Goal: Check status: Verify the current state of an ongoing process or item

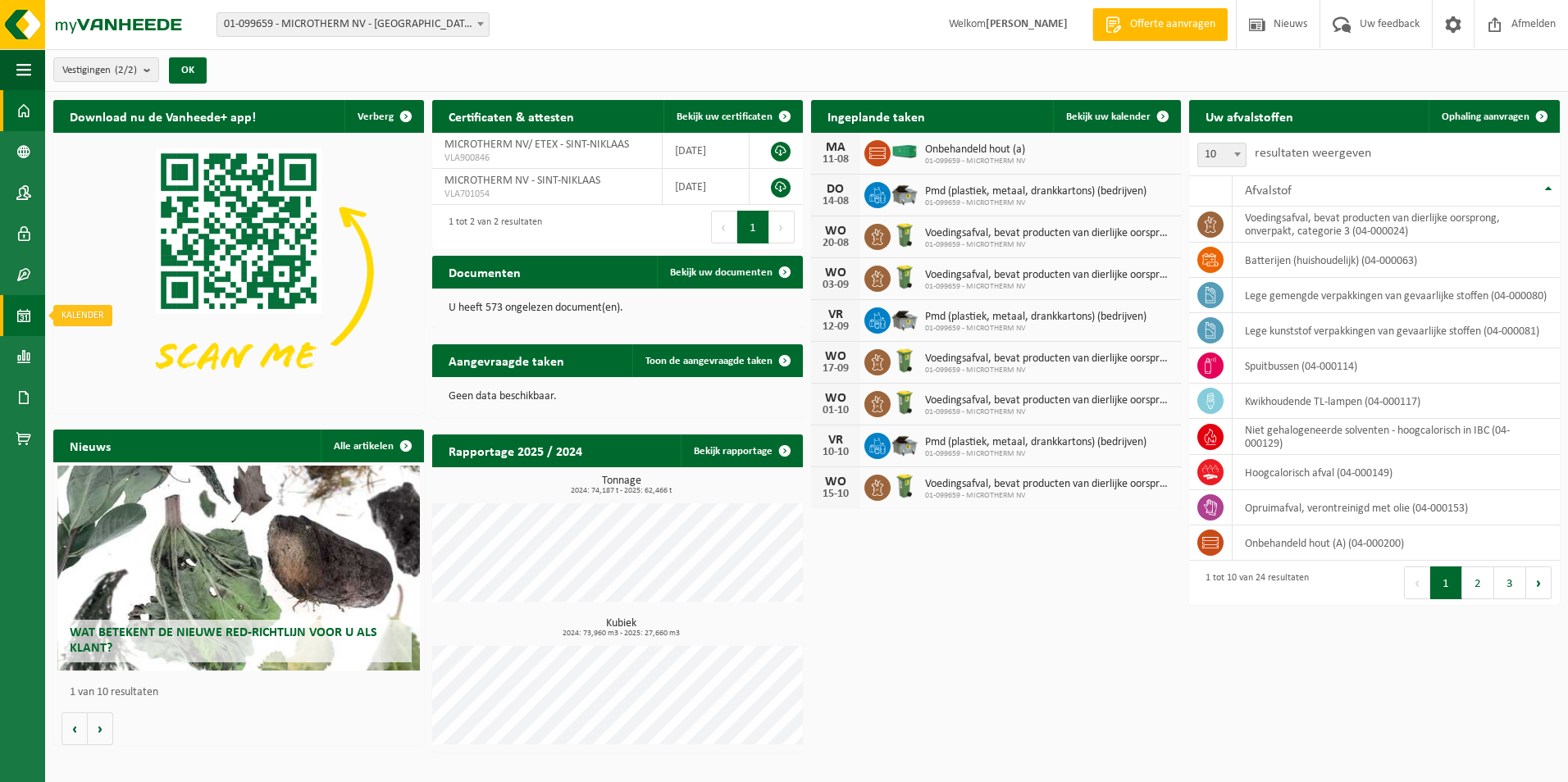
click at [23, 329] on span at bounding box center [24, 316] width 15 height 41
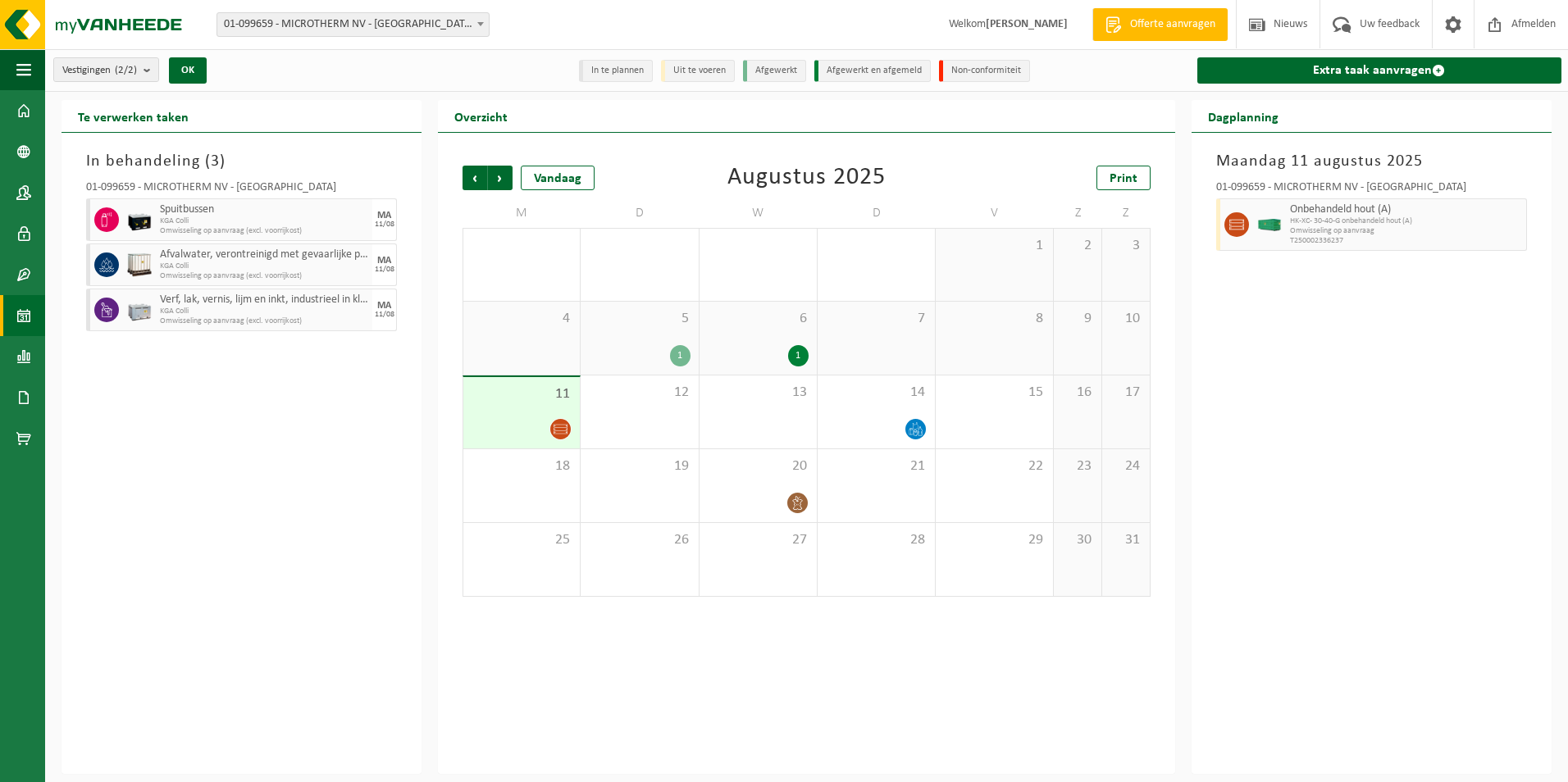
click at [25, 353] on span at bounding box center [24, 357] width 15 height 41
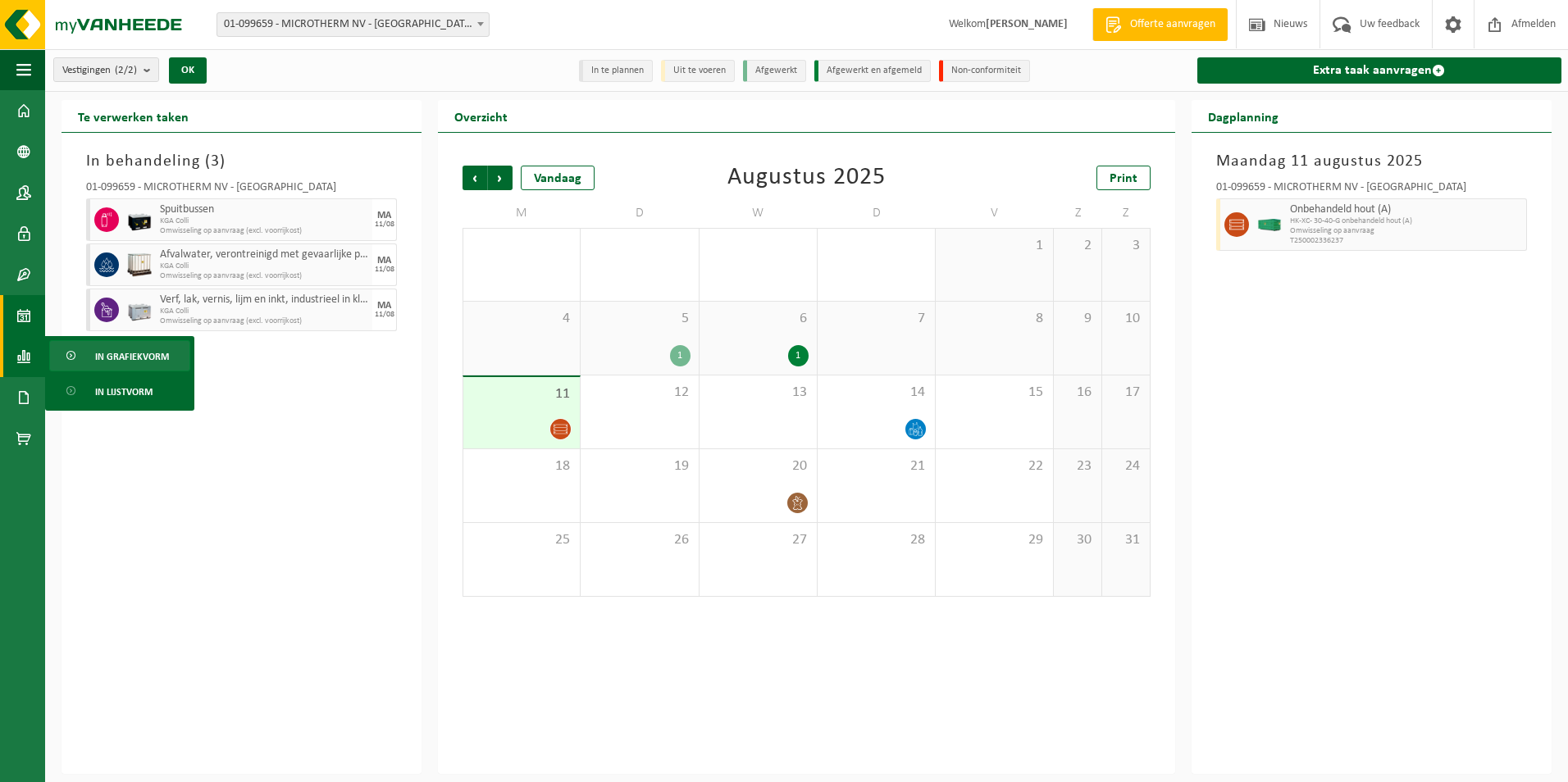
click at [113, 350] on span "In grafiekvorm" at bounding box center [132, 357] width 74 height 31
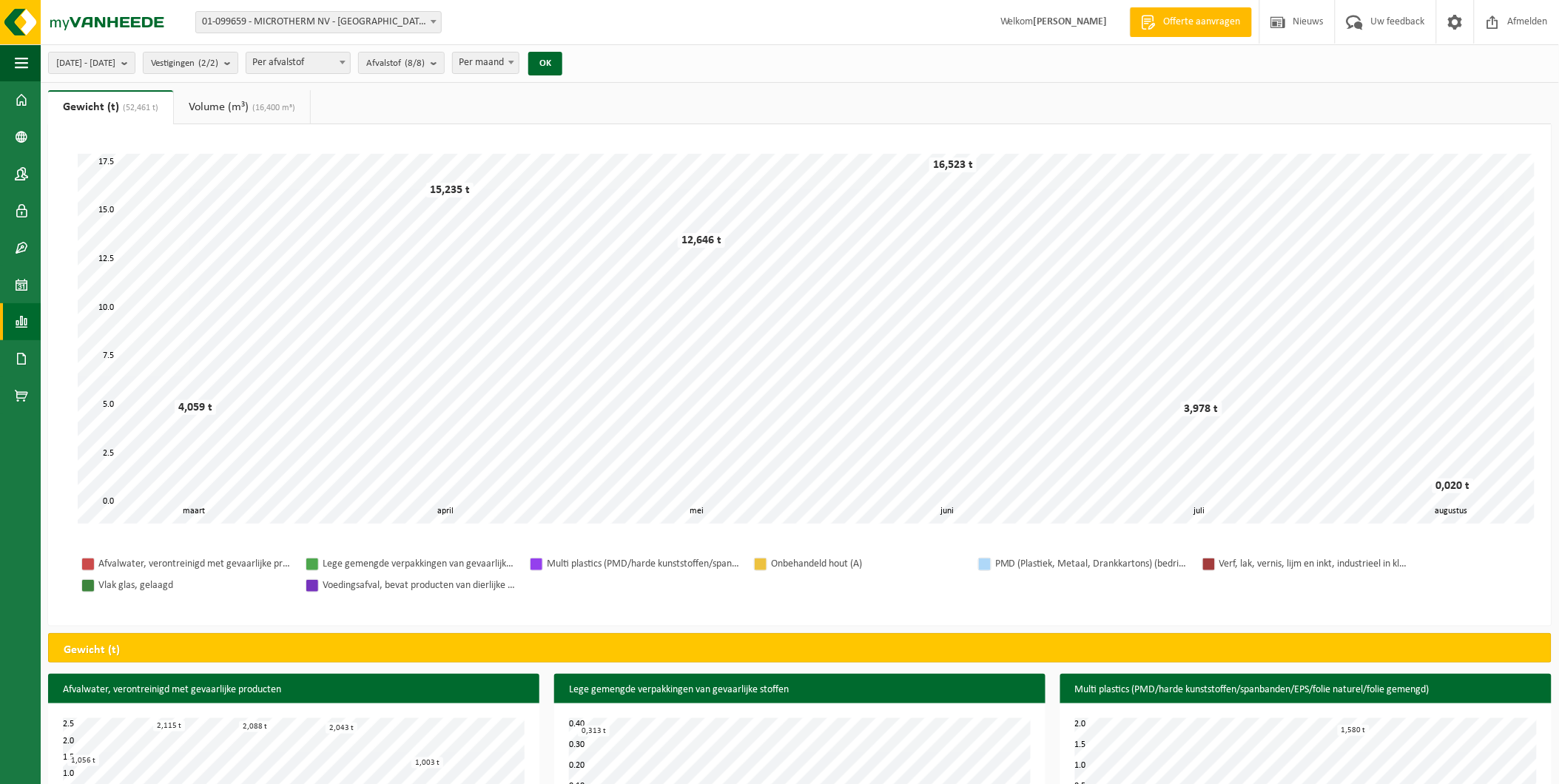
click at [662, 537] on div "Even geduld. Door de grote hoeveelheid gegevens duurt het laden even. april mei…" at bounding box center [800, 338] width 1474 height 399
drag, startPoint x: 248, startPoint y: 132, endPoint x: 245, endPoint y: 116, distance: 16.3
click at [248, 131] on div "Even geduld. Door de grote hoeveelheid gegevens duurt het laden even. april mei…" at bounding box center [800, 375] width 1503 height 502
click at [244, 109] on link "Volume (m³) (16,400 m³)" at bounding box center [242, 107] width 136 height 34
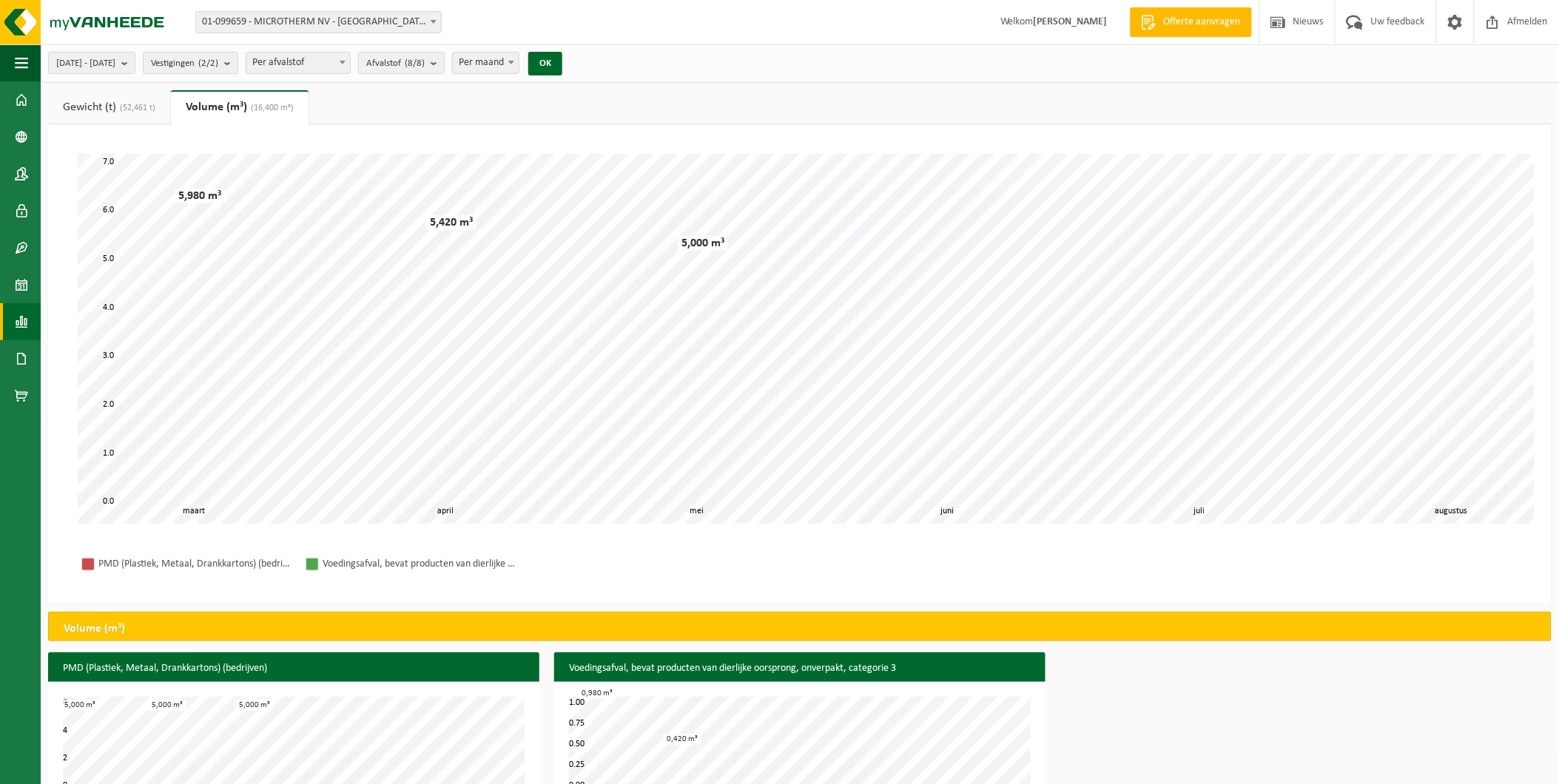
click at [102, 108] on link "Gewicht (t) (52,461 t)" at bounding box center [109, 107] width 122 height 34
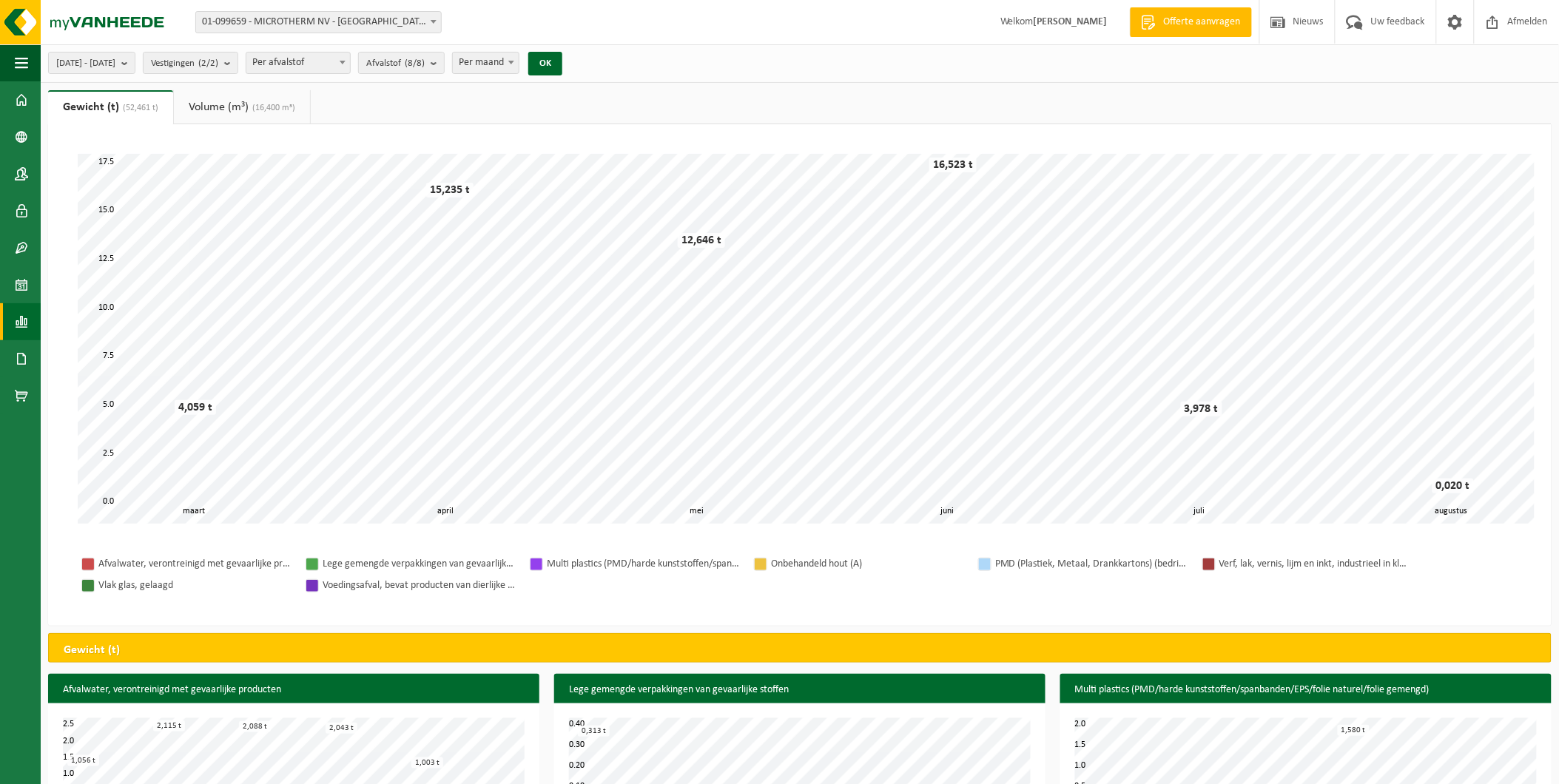
click at [228, 100] on link "Volume (m³) (16,400 m³)" at bounding box center [242, 107] width 136 height 34
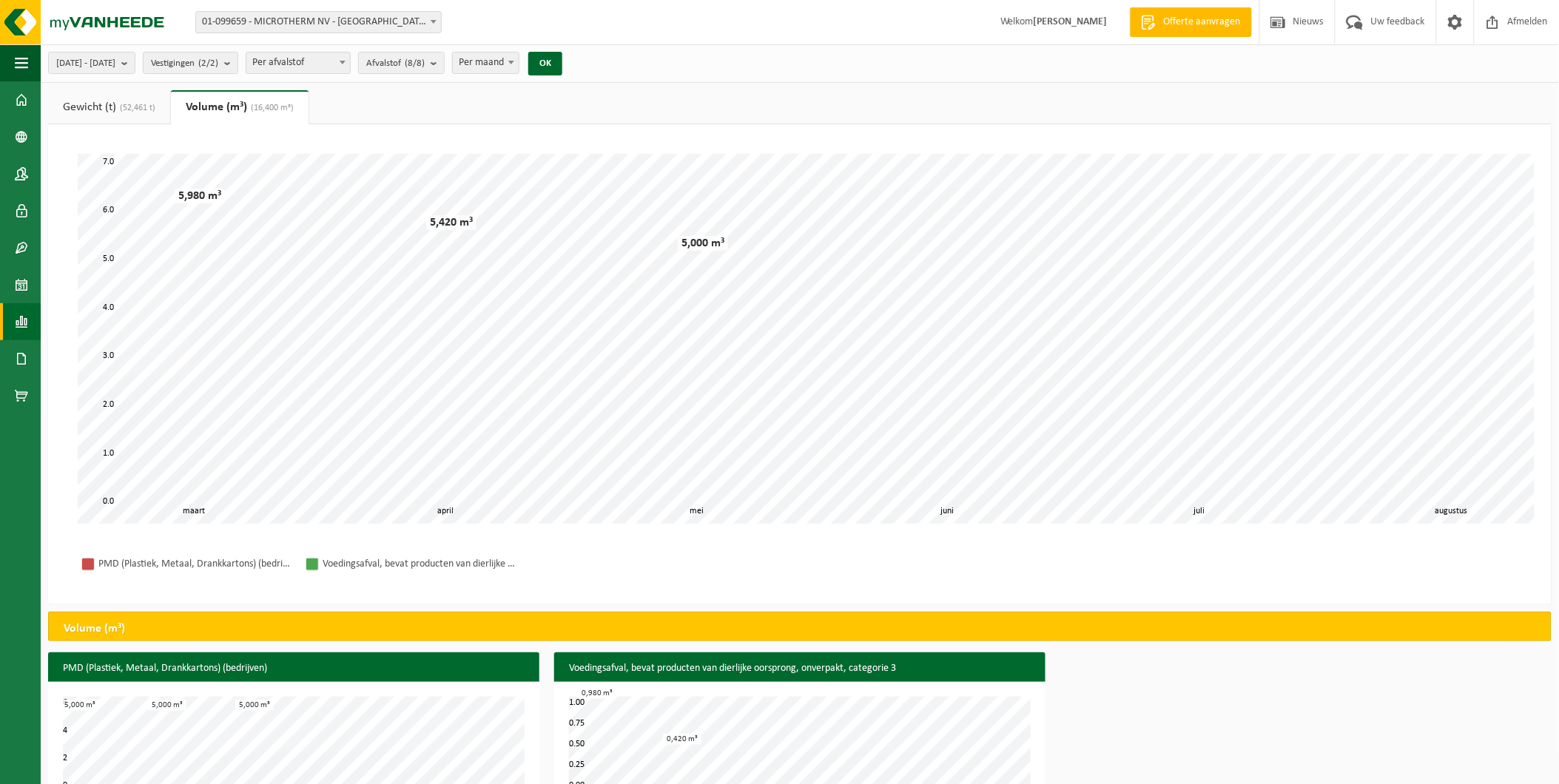
click at [144, 101] on link "Gewicht (t) (52,461 t)" at bounding box center [109, 107] width 122 height 34
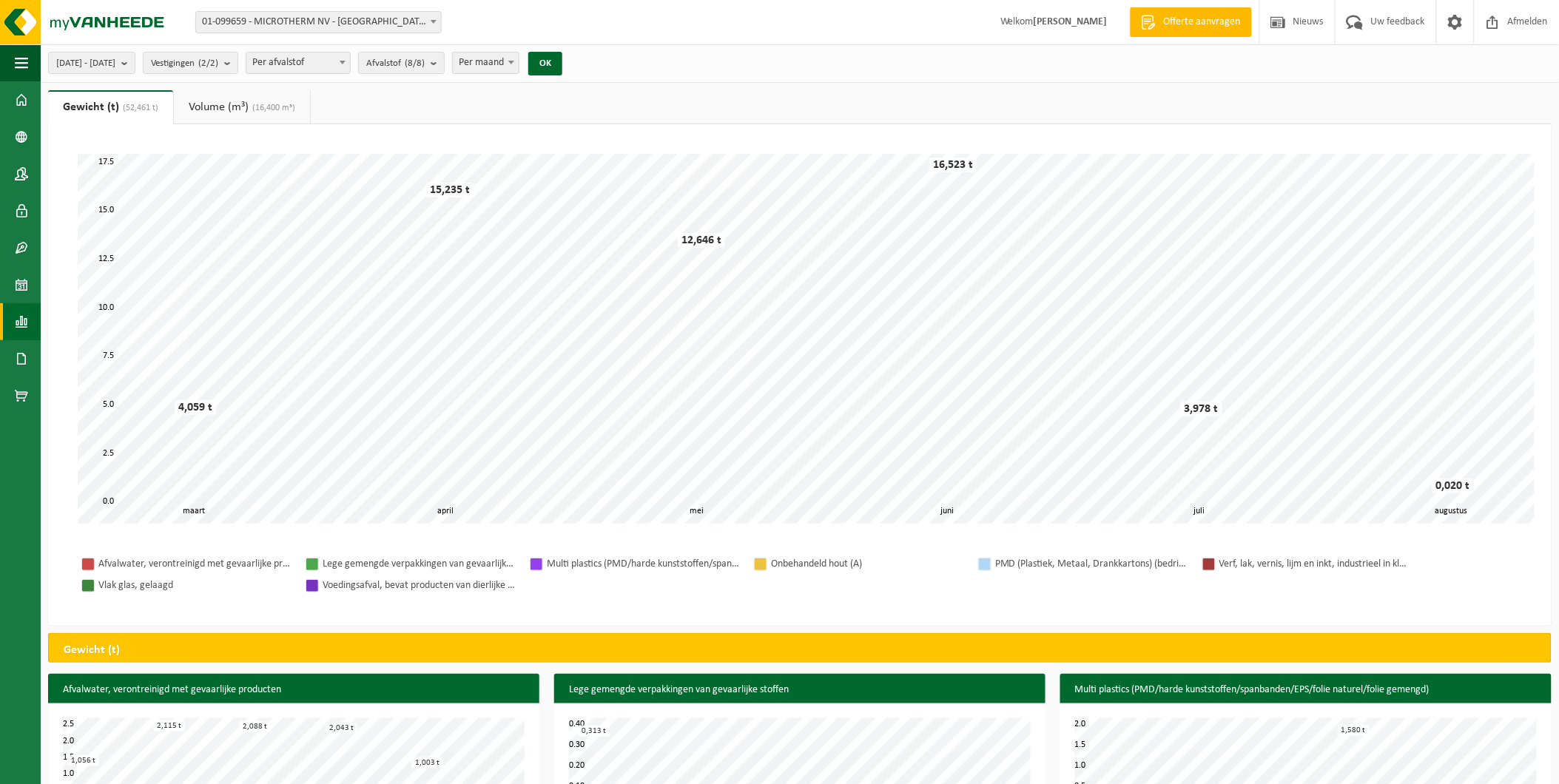
click at [191, 100] on link "Volume (m³) (16,400 m³)" at bounding box center [242, 107] width 136 height 34
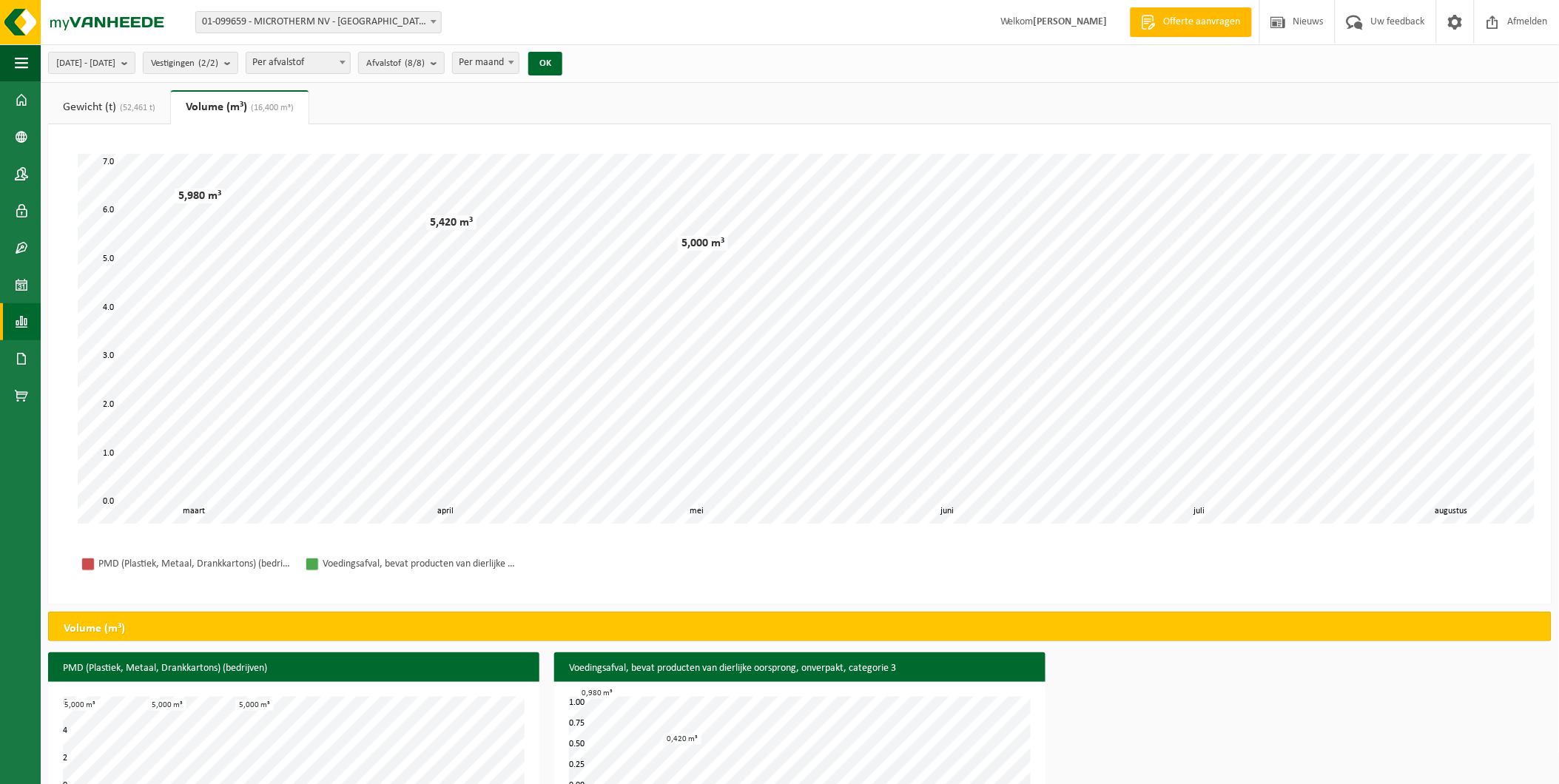
click at [138, 104] on span "(52,461 t)" at bounding box center [135, 108] width 39 height 9
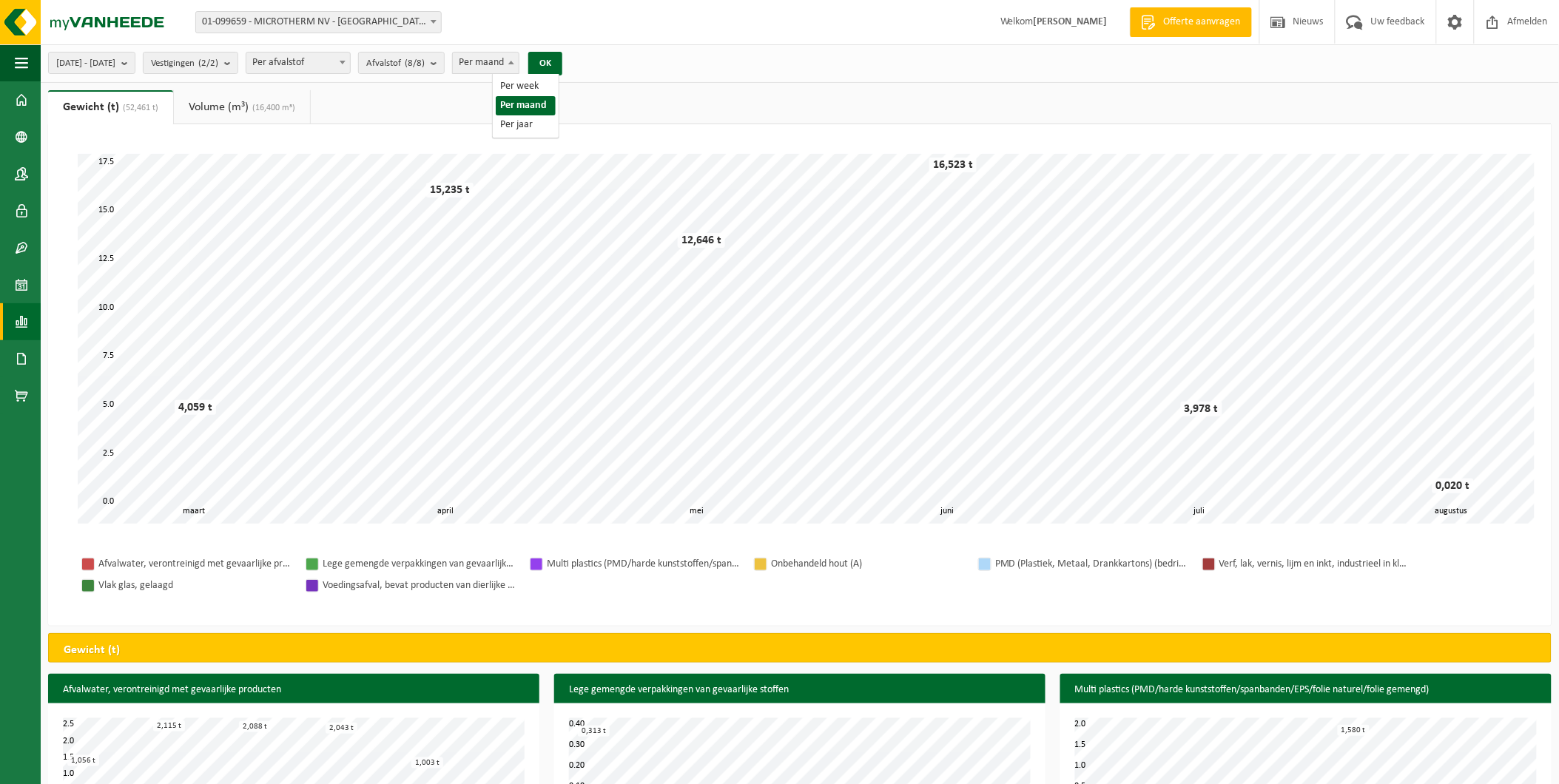
click at [519, 62] on span "Per maand" at bounding box center [485, 63] width 66 height 21
click at [425, 62] on span "Afvalstof (8/8)" at bounding box center [396, 64] width 59 height 22
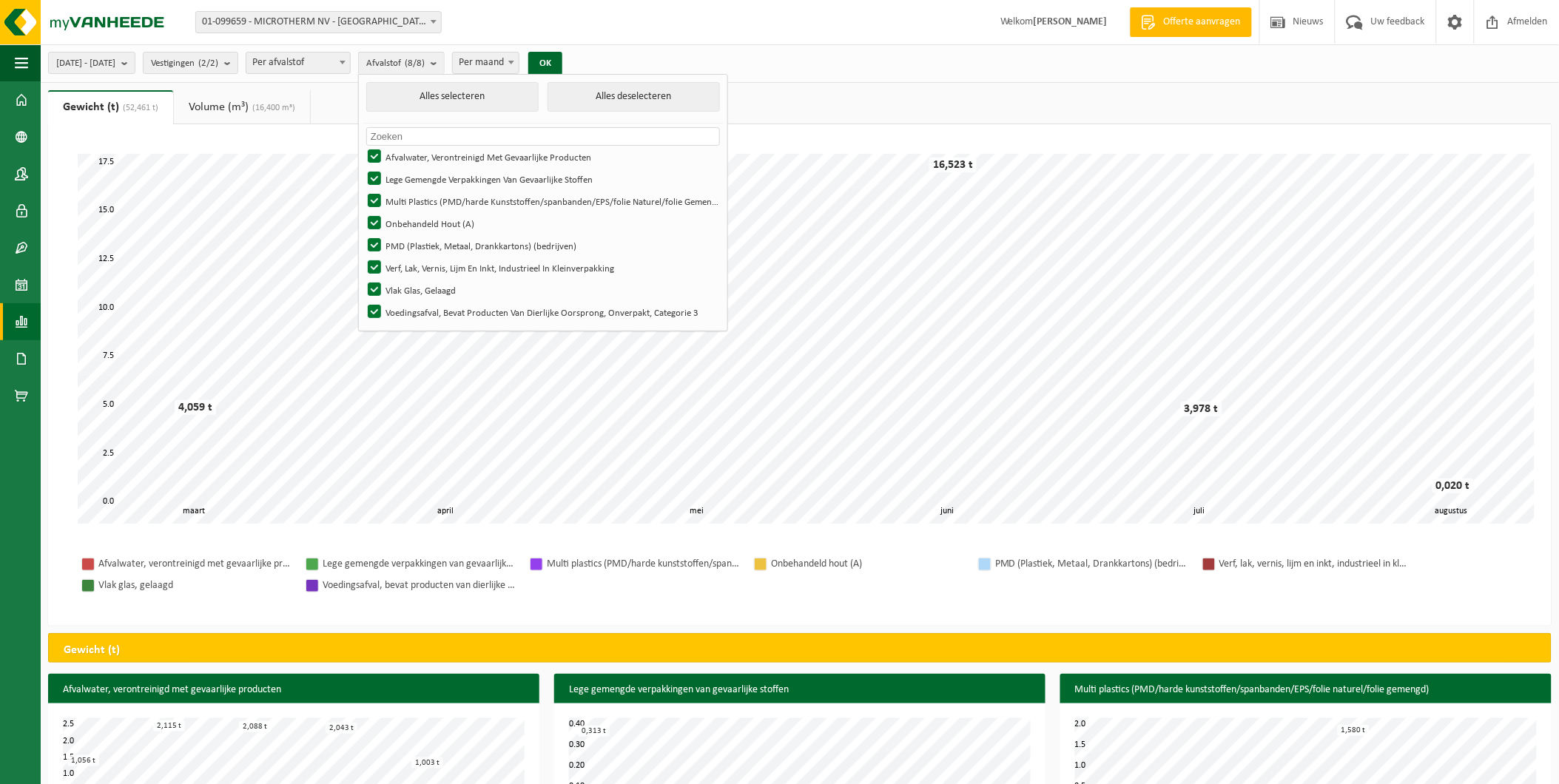
click at [350, 56] on span "Per afvalstof" at bounding box center [297, 63] width 103 height 21
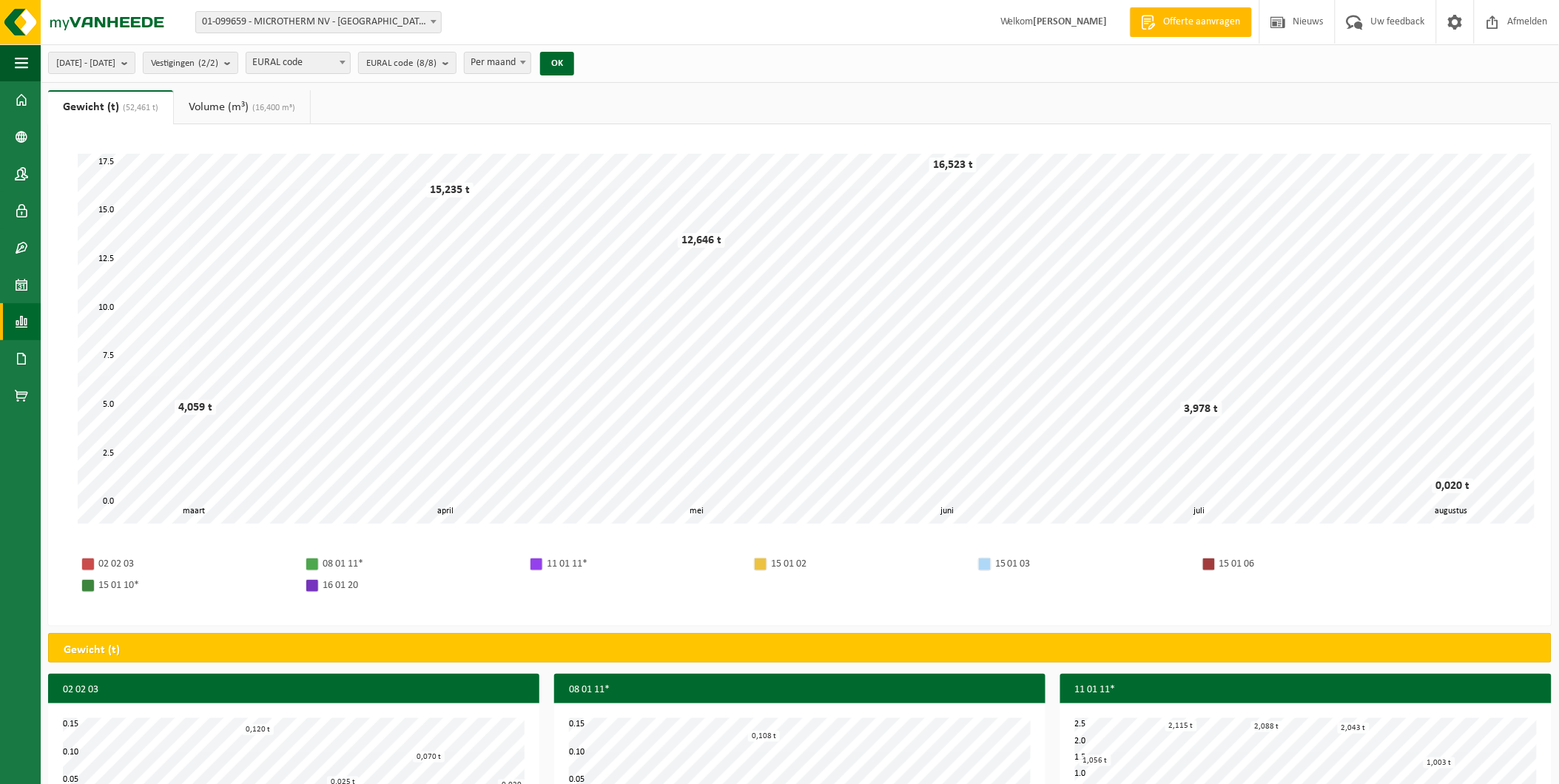
click at [350, 68] on span "EURAL code" at bounding box center [297, 63] width 103 height 21
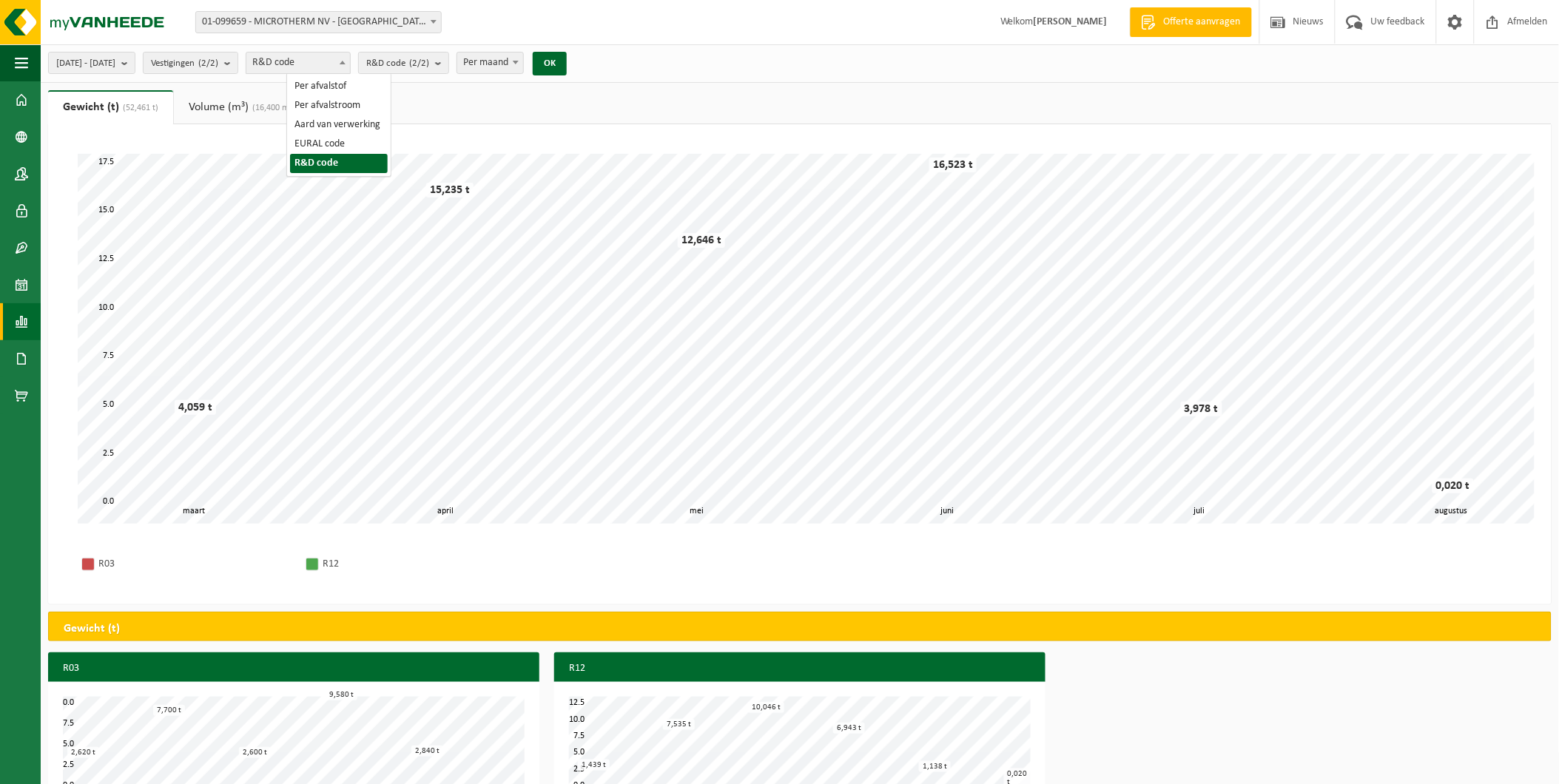
click at [350, 71] on span "R&D code" at bounding box center [297, 63] width 103 height 21
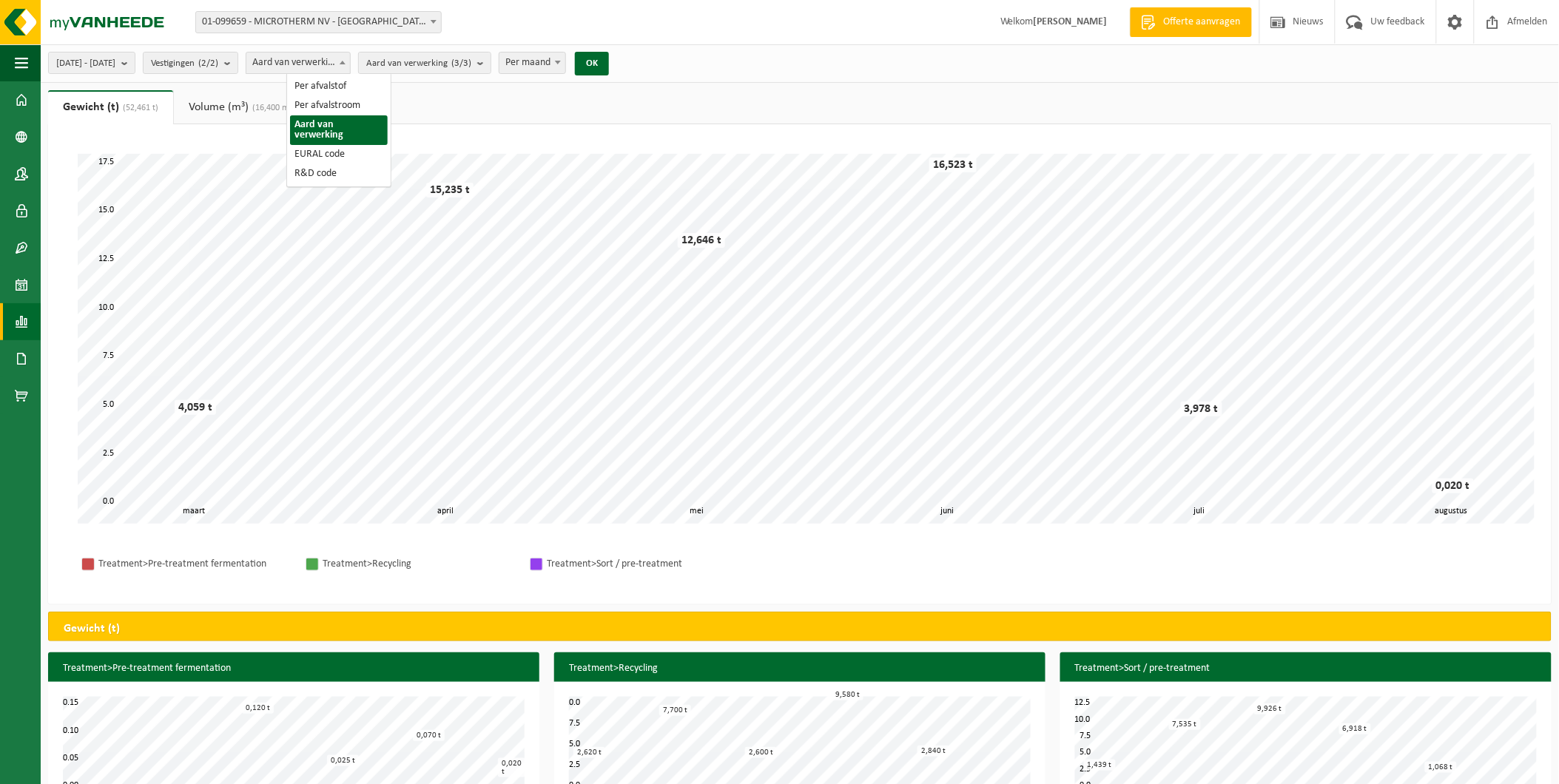
click at [350, 68] on span "Aard van verwerking" at bounding box center [297, 63] width 103 height 21
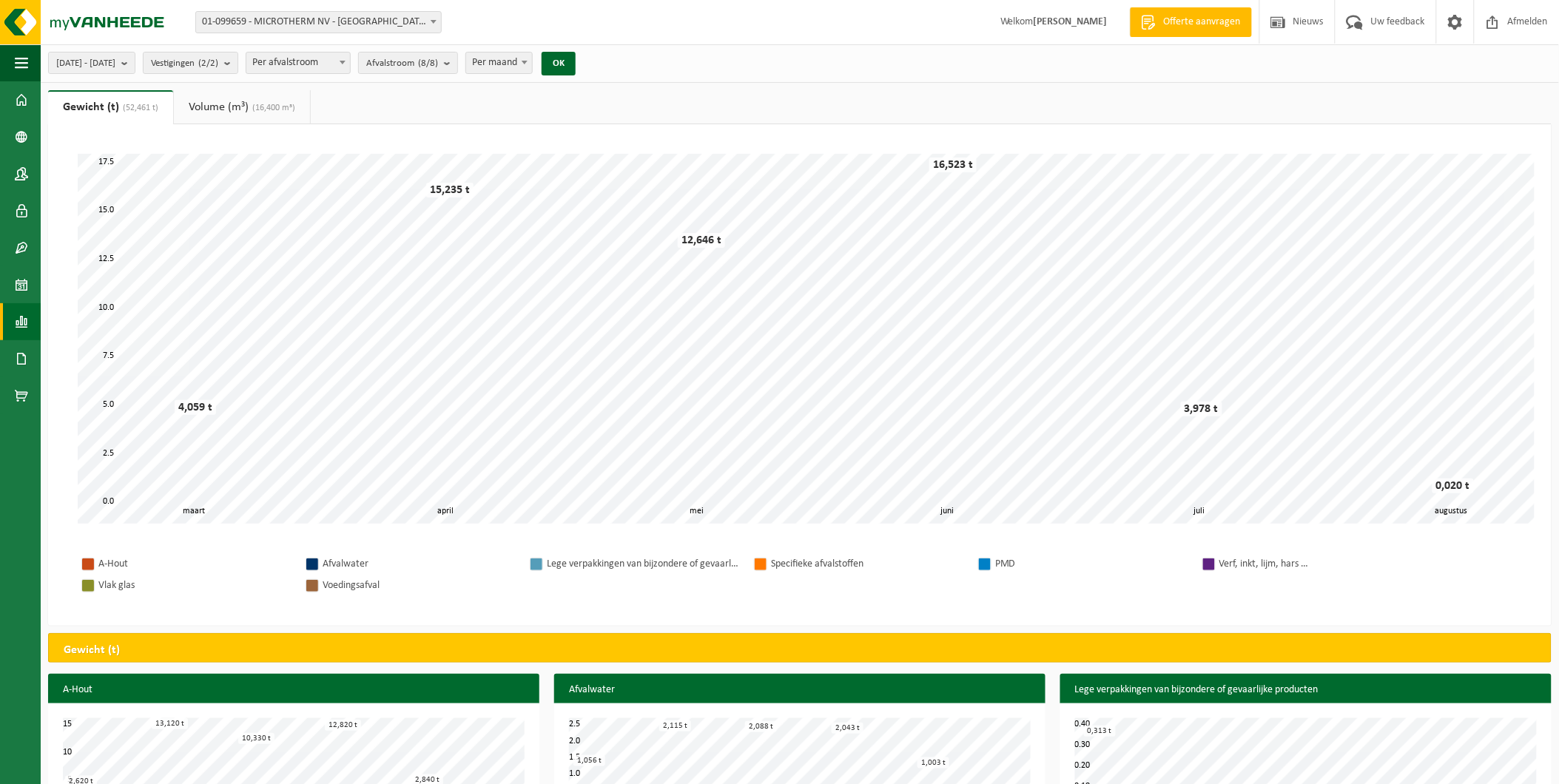
click at [350, 57] on span "Per afvalstroom" at bounding box center [297, 63] width 103 height 21
select select "1"
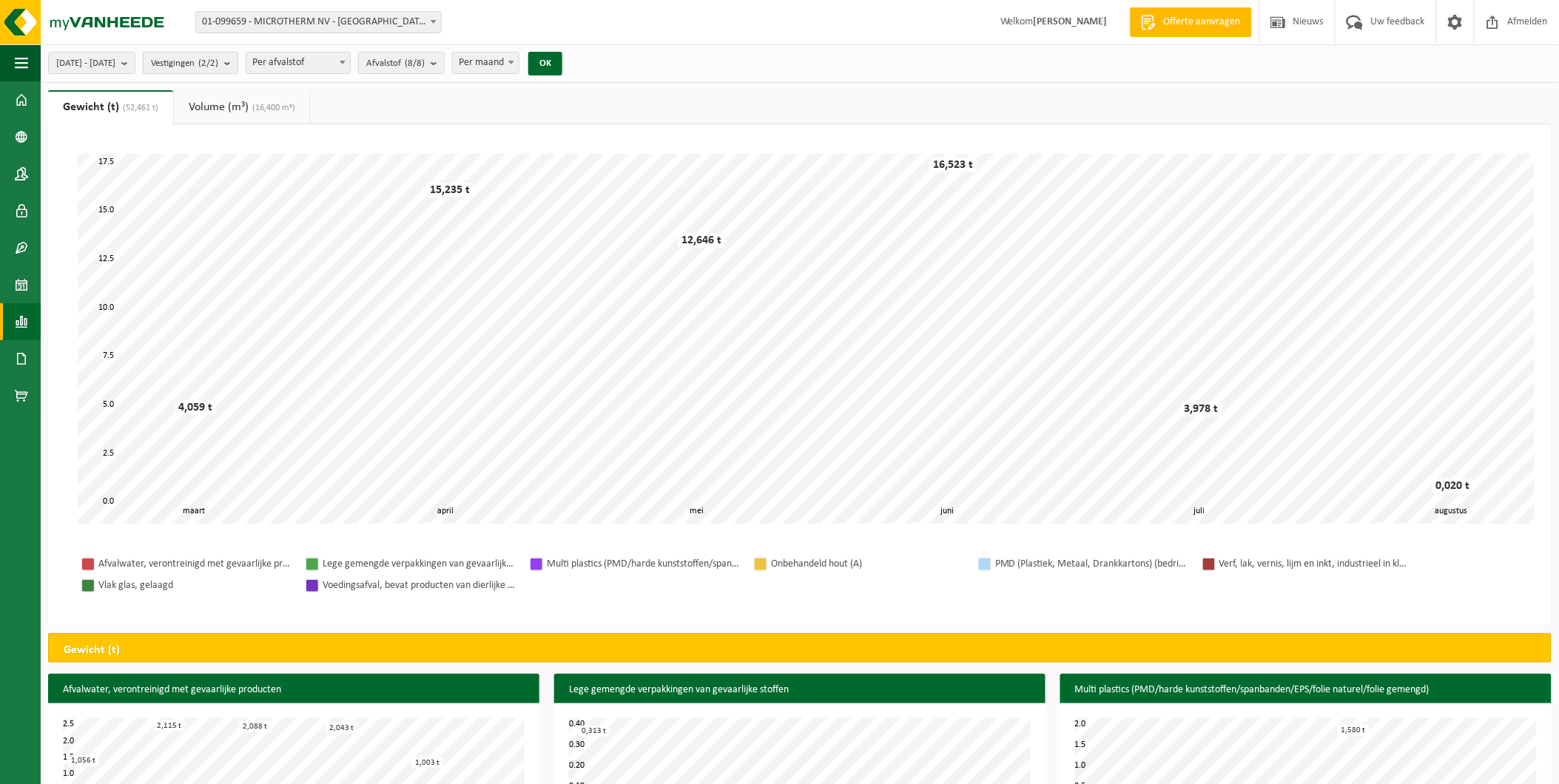
click at [237, 65] on b "submit" at bounding box center [231, 63] width 13 height 21
click at [115, 56] on span "2025-03-01 - 2025-08-11" at bounding box center [86, 64] width 59 height 22
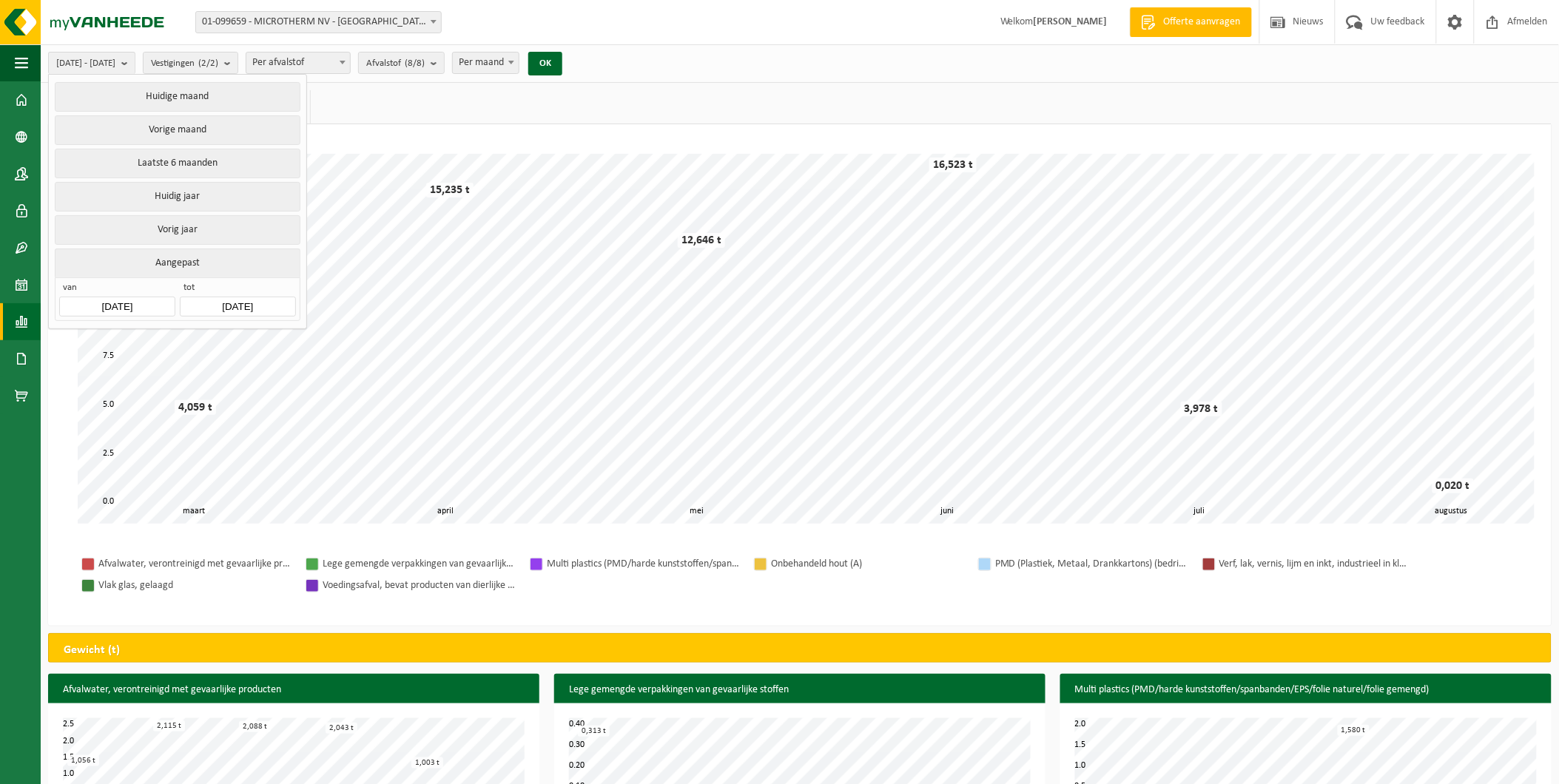
click at [366, 106] on ul "Gewicht (t) (52,461 t) Volume (m³) (16,400 m³)" at bounding box center [800, 107] width 1503 height 34
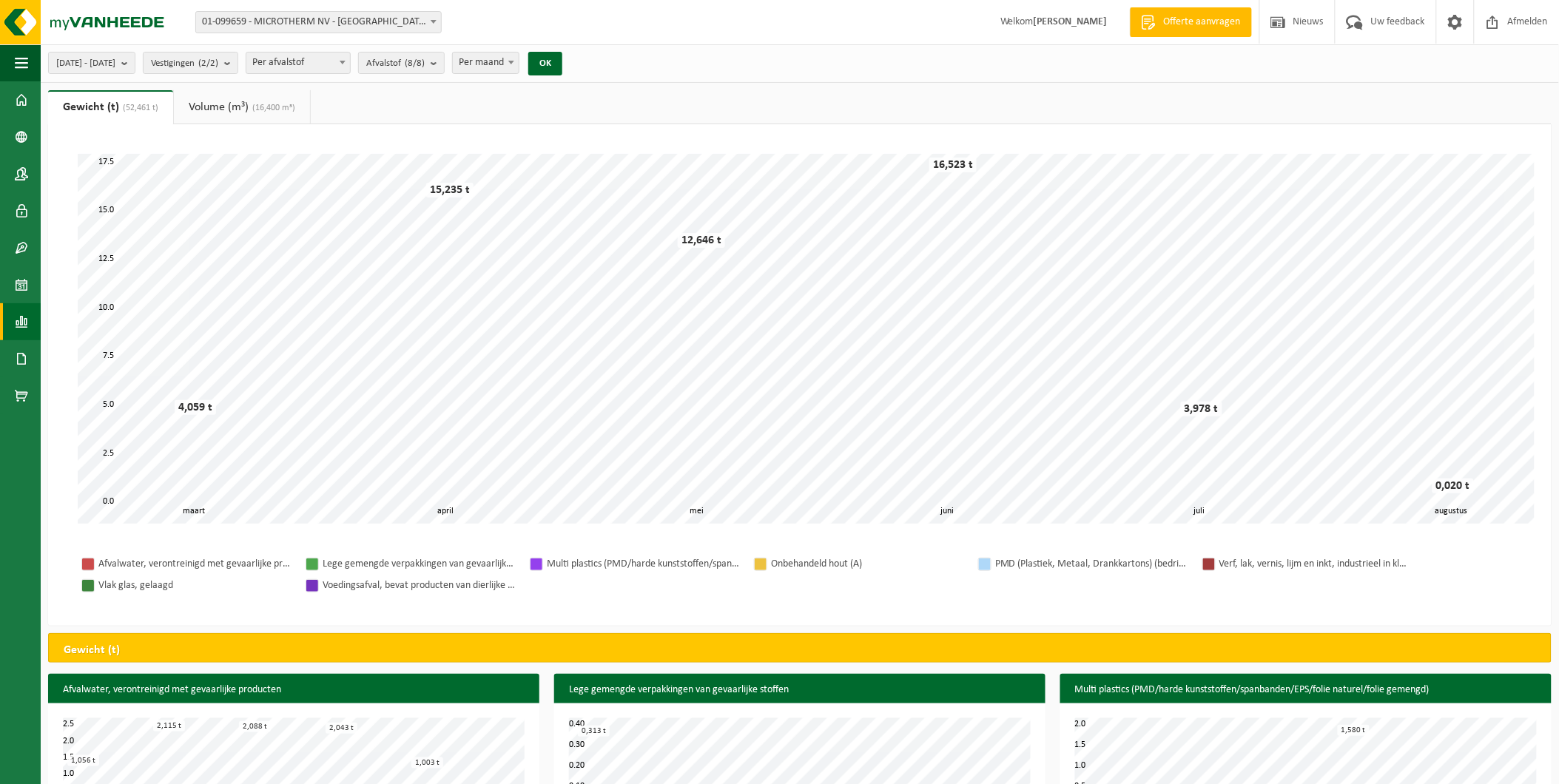
click at [248, 114] on link "Volume (m³) (16,400 m³)" at bounding box center [242, 107] width 136 height 34
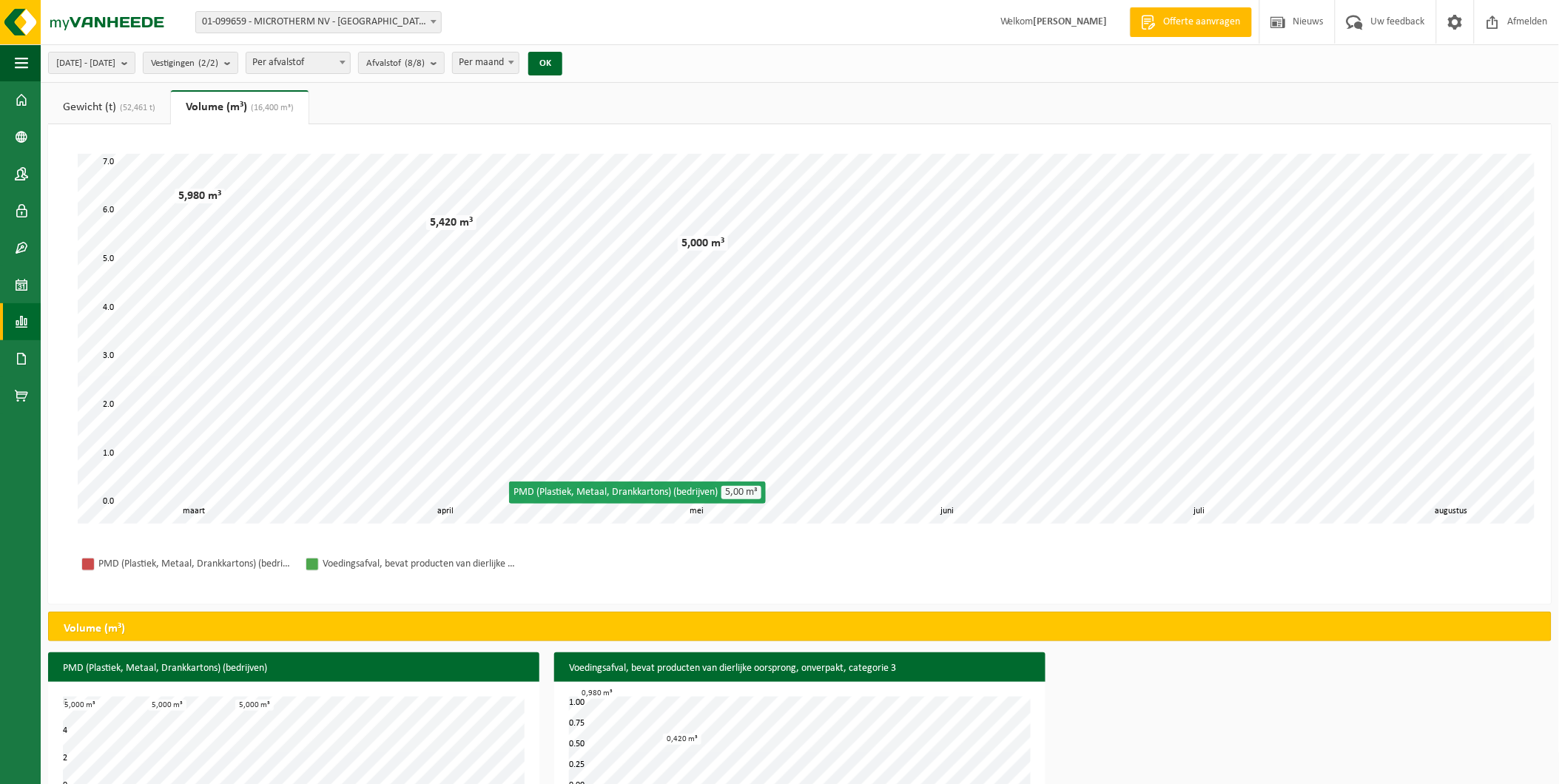
scroll to position [46, 0]
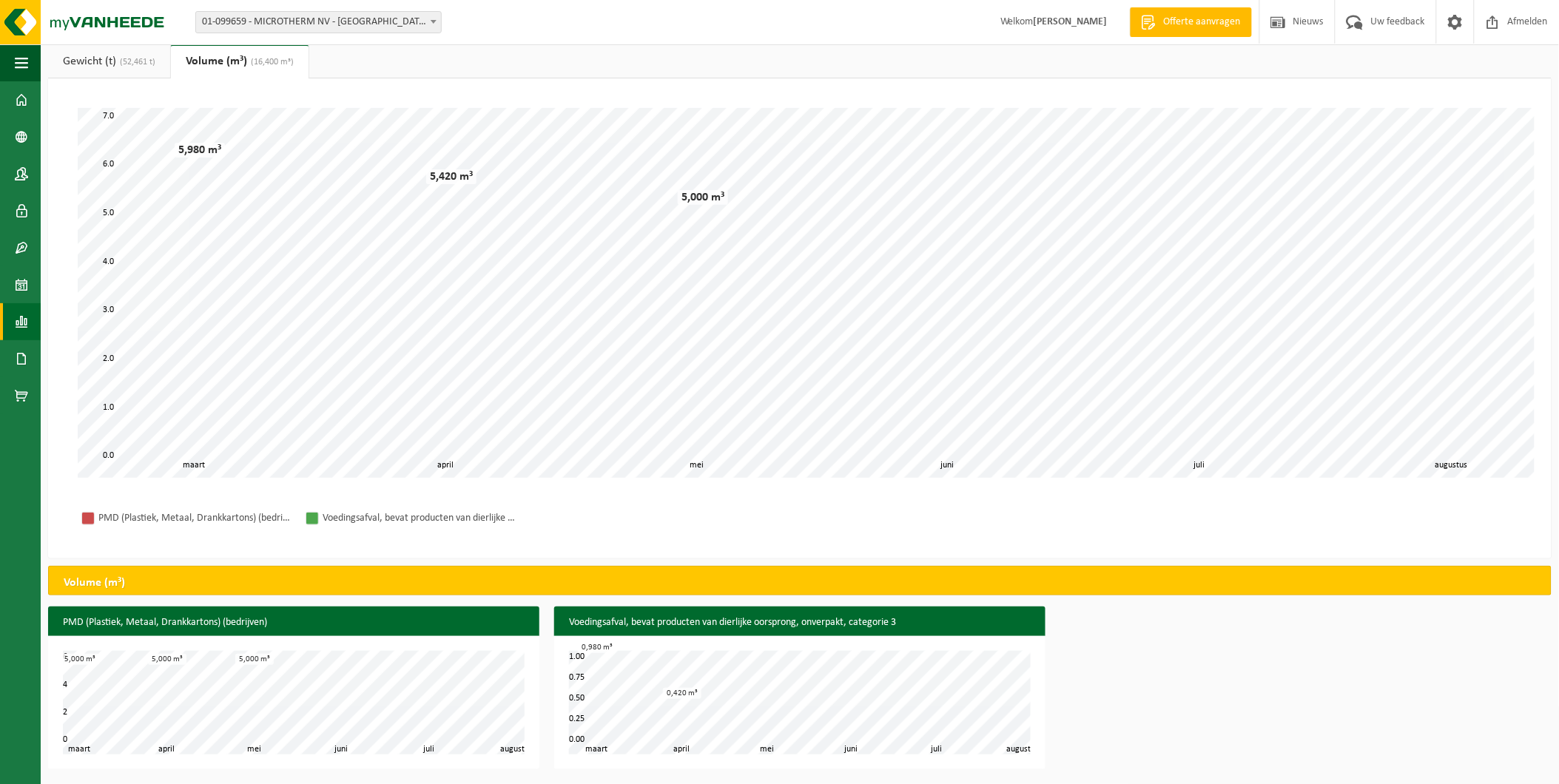
click at [151, 48] on link "Gewicht (t) (52,461 t)" at bounding box center [109, 62] width 122 height 34
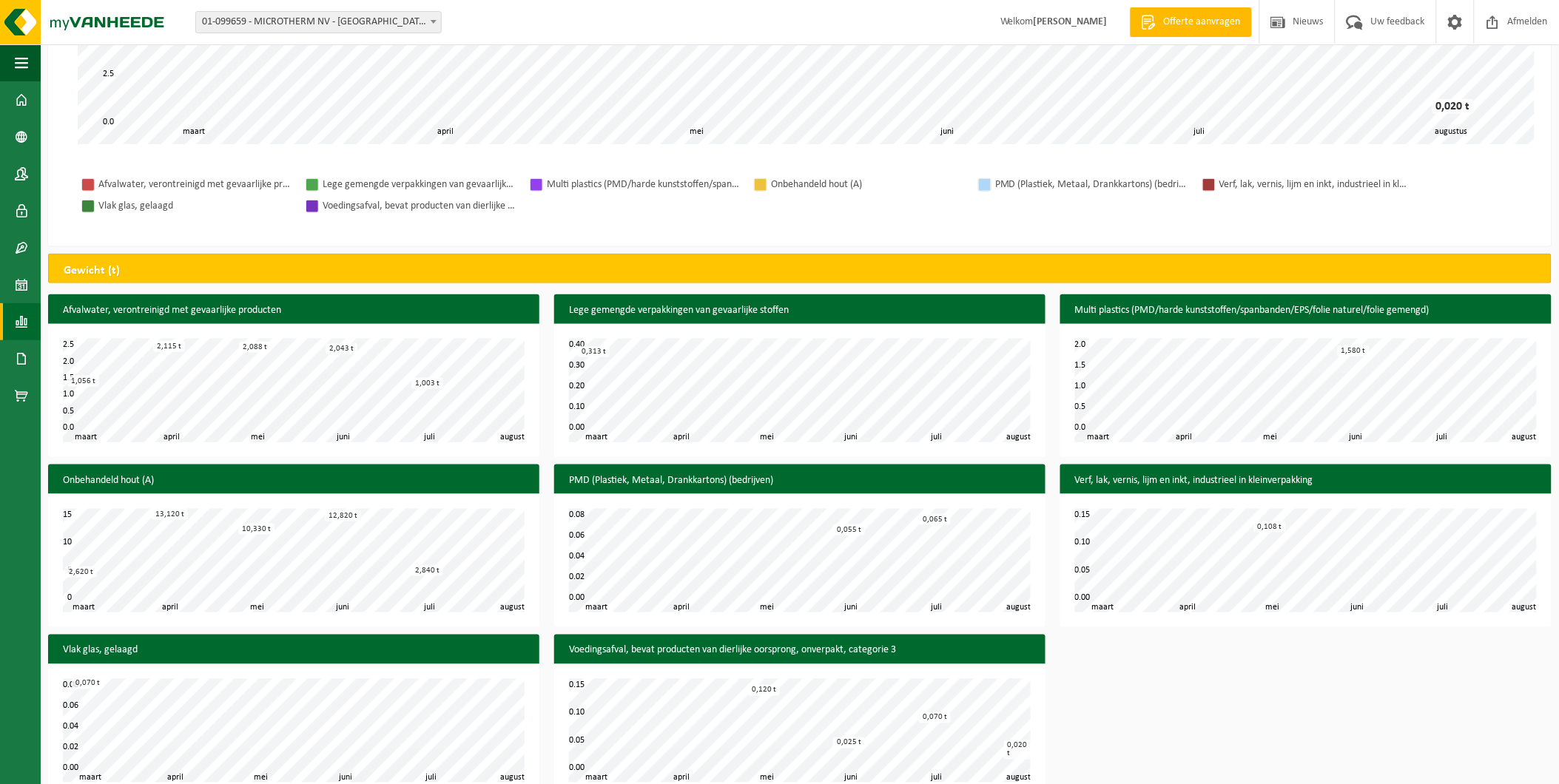
scroll to position [407, 0]
